Goal: Navigation & Orientation: Find specific page/section

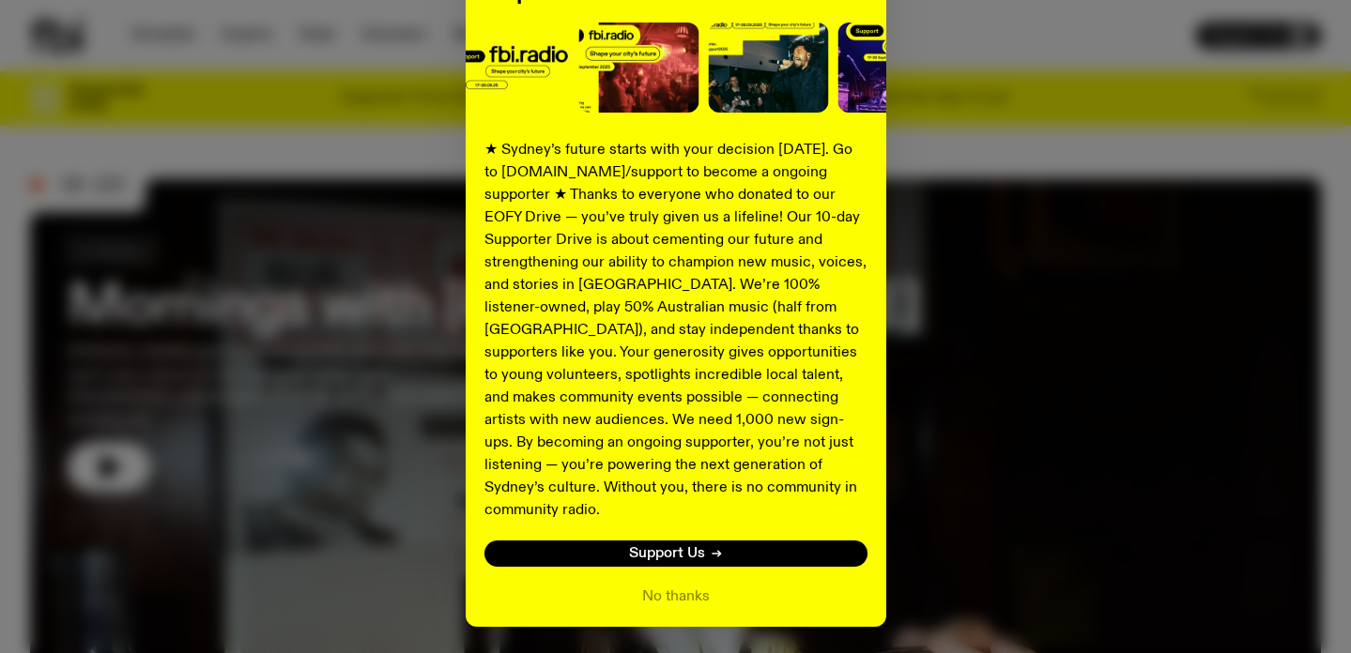
scroll to position [275, 0]
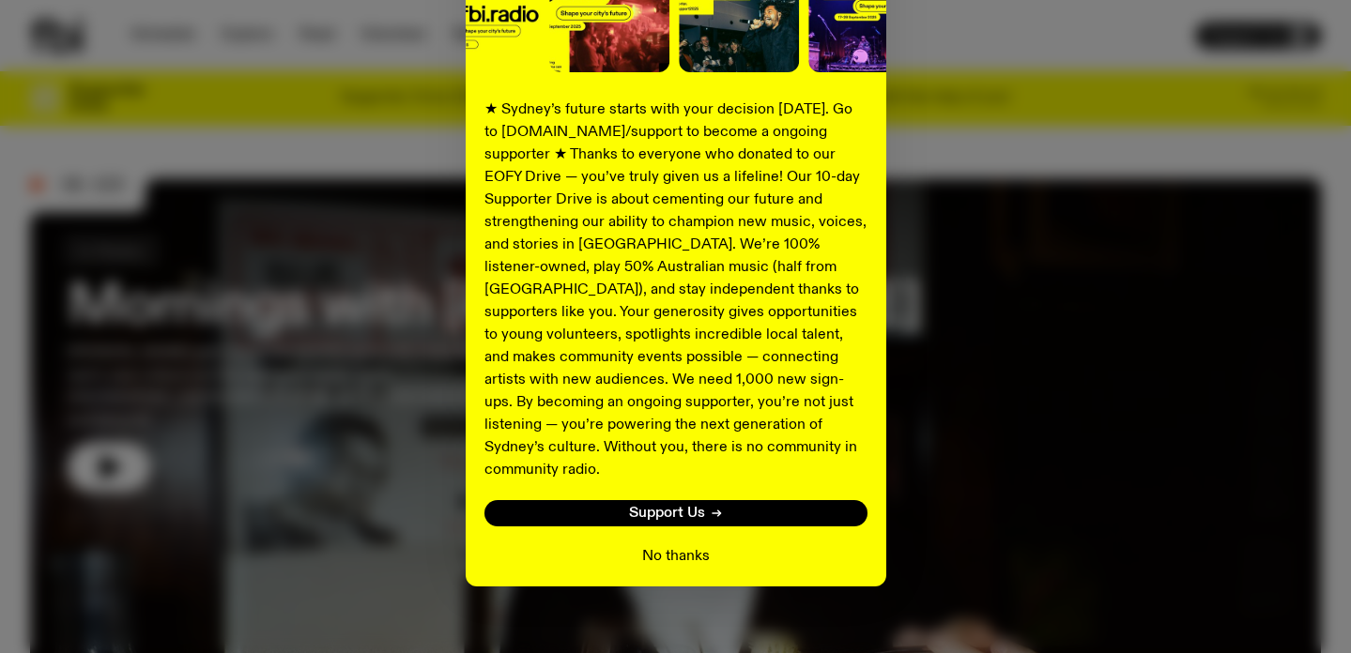
click at [685, 545] on button "No thanks" at bounding box center [676, 556] width 68 height 23
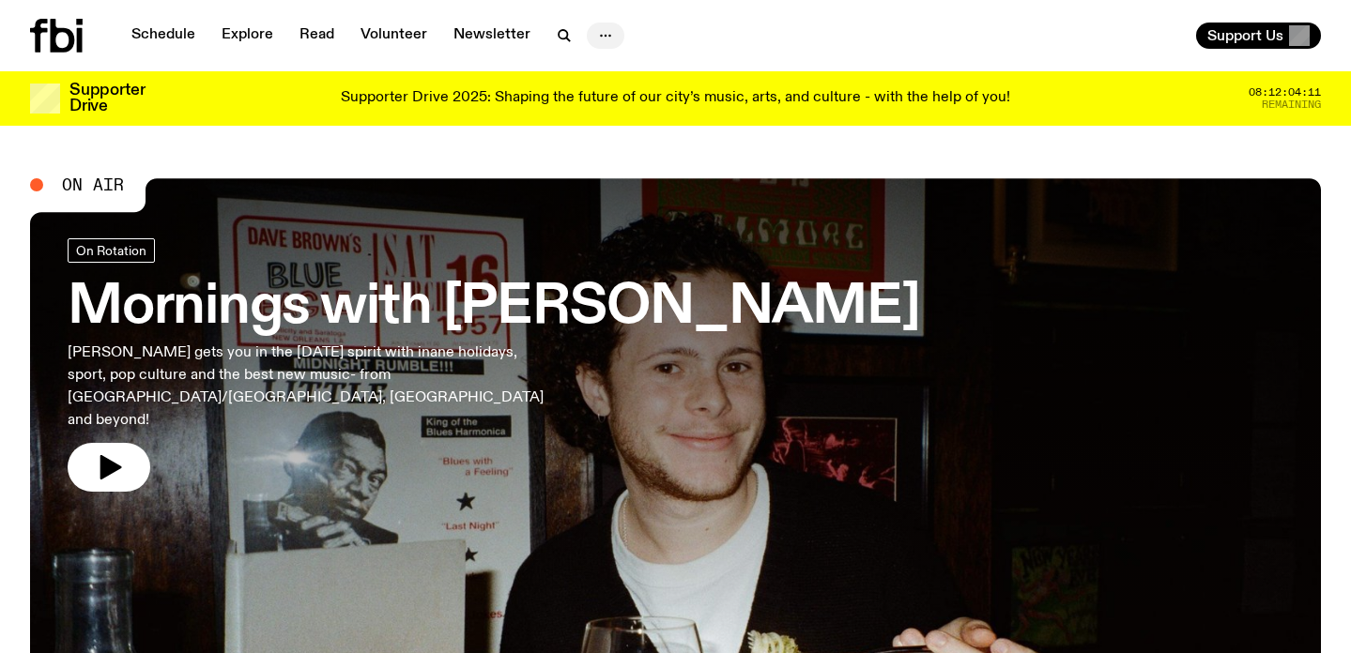
click at [594, 33] on icon "button" at bounding box center [605, 35] width 23 height 23
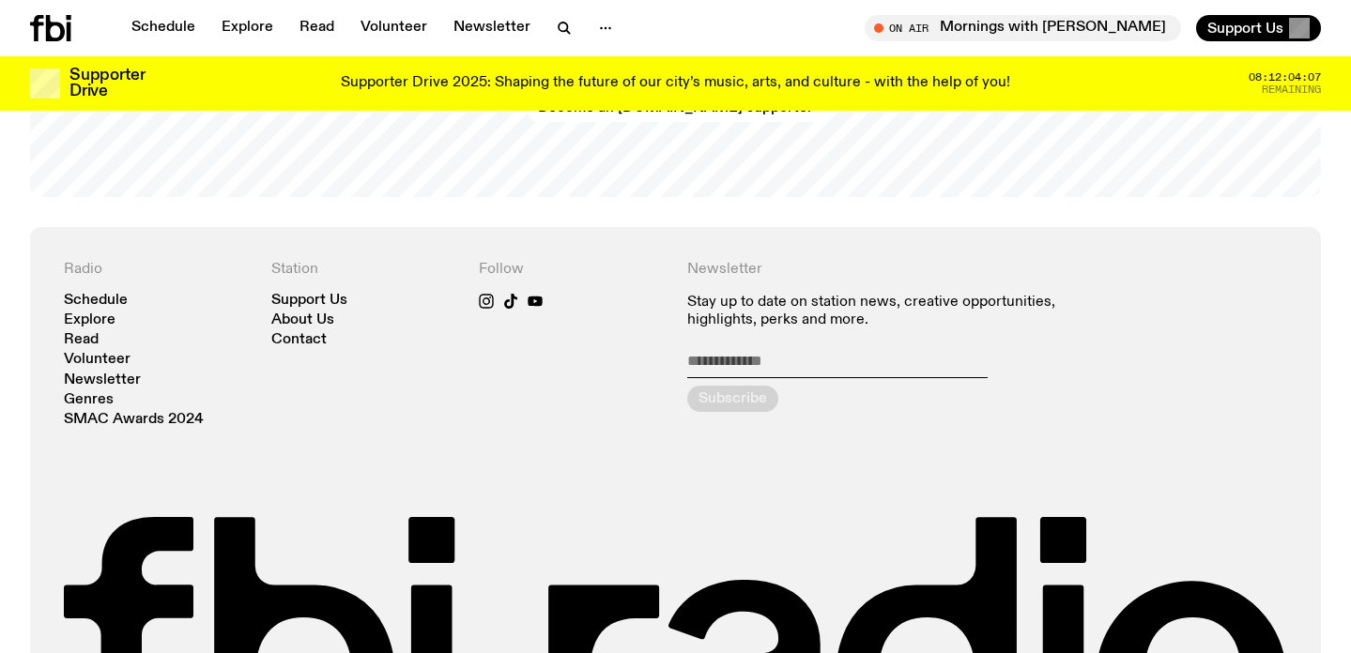
scroll to position [3980, 0]
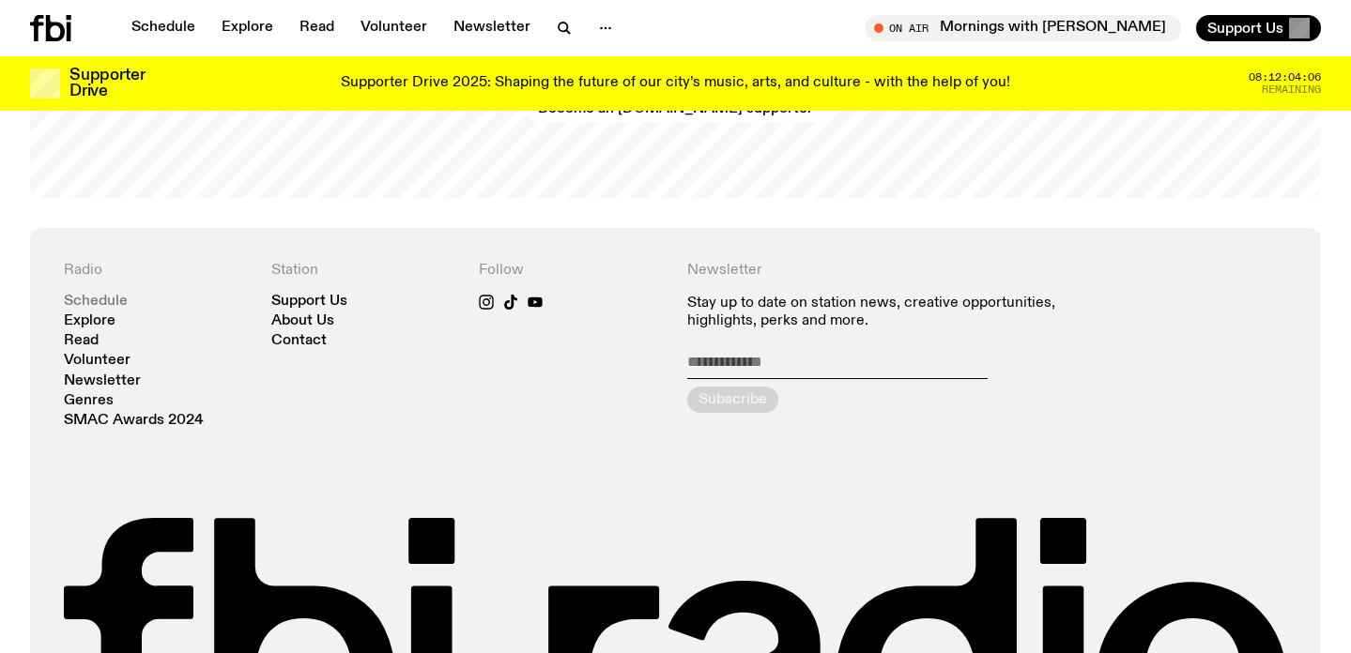
click at [100, 295] on link "Schedule" at bounding box center [96, 302] width 64 height 14
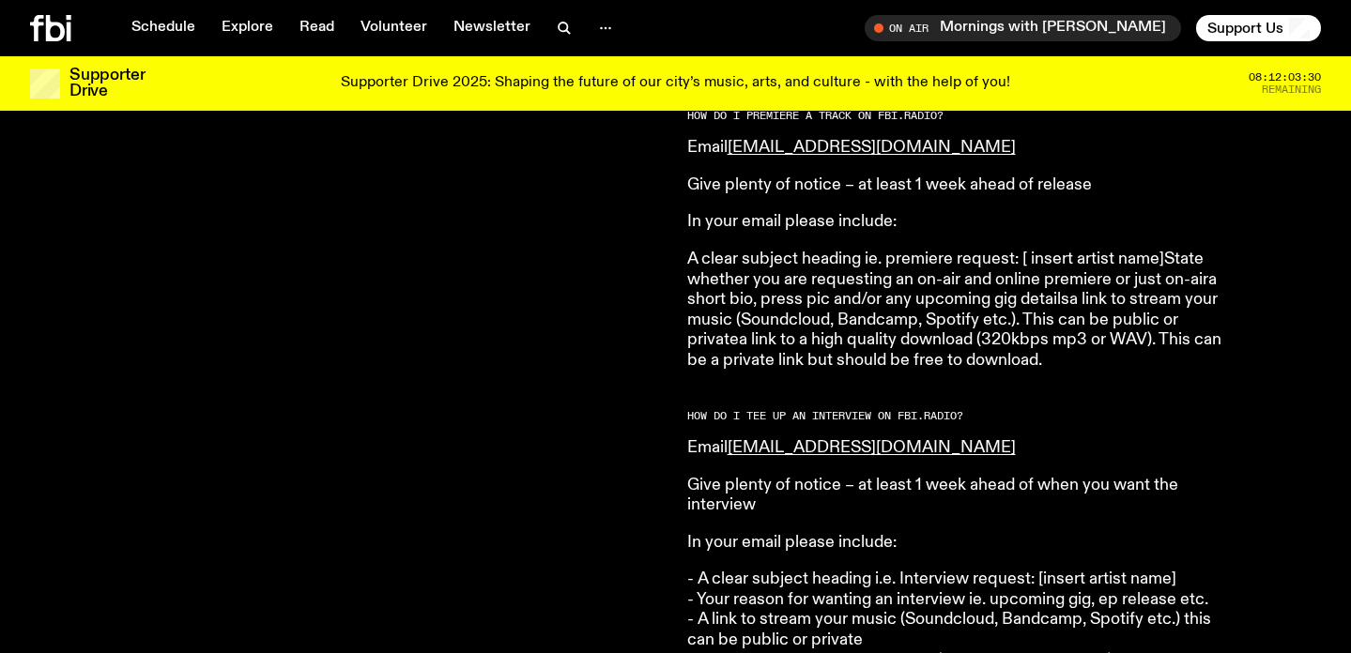
scroll to position [2060, 0]
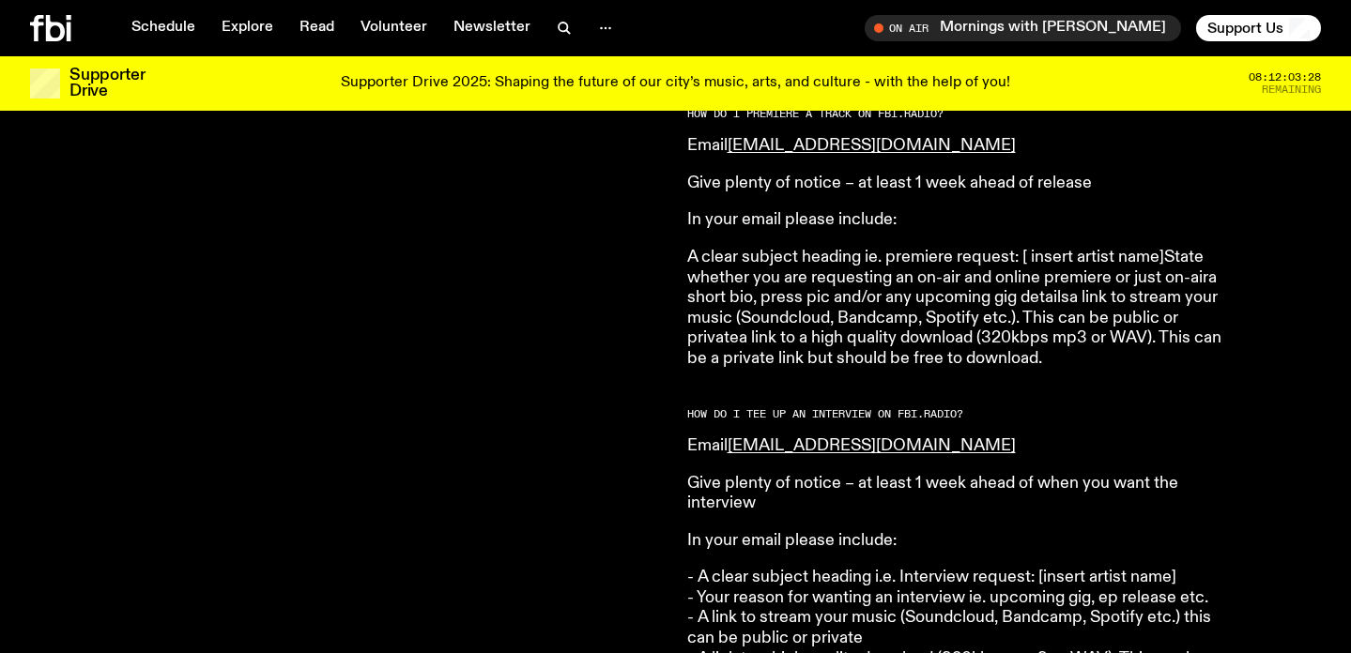
drag, startPoint x: 979, startPoint y: 173, endPoint x: 712, endPoint y: 3, distance: 317.0
click at [0, 0] on div "Schedule Explore Read Volunteer Newsletter About Us Contact Champions of emergi…" at bounding box center [675, 249] width 1351 height 4619
